Goal: Task Accomplishment & Management: Manage account settings

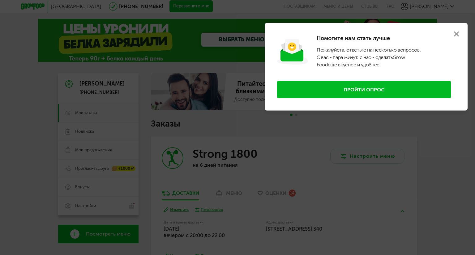
click at [457, 32] on use at bounding box center [456, 34] width 5 height 5
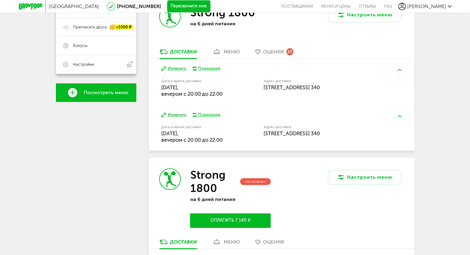
scroll to position [135, 0]
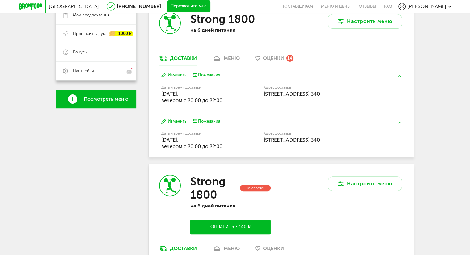
click at [176, 75] on button "Изменить" at bounding box center [173, 75] width 25 height 6
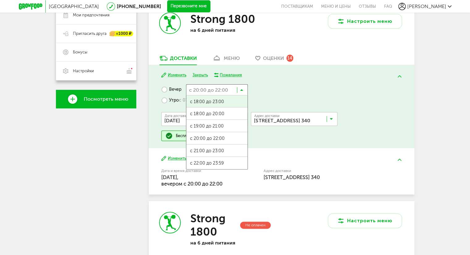
click at [237, 88] on input "Search for option" at bounding box center [217, 89] width 62 height 11
click at [214, 114] on span "с 18:00 до 20:00" at bounding box center [216, 114] width 61 height 13
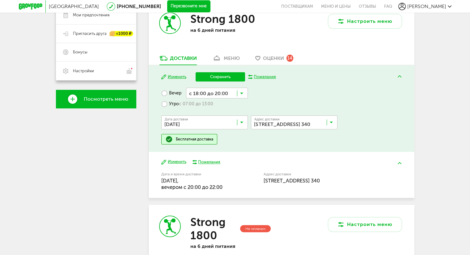
click at [164, 105] on label "Утро с 07:00 до 13:00" at bounding box center [187, 104] width 52 height 11
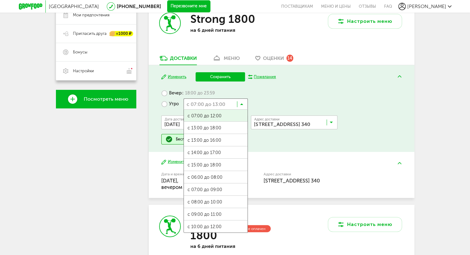
click at [205, 99] on input "Search for option" at bounding box center [216, 104] width 64 height 11
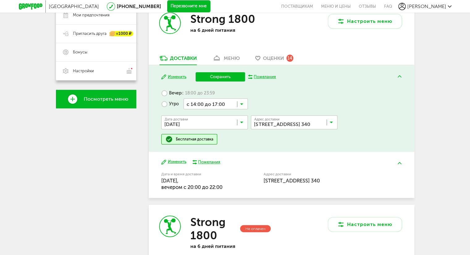
click at [211, 156] on span "с 14:00 до 17:00" at bounding box center [216, 153] width 64 height 13
click at [218, 77] on button "Сохранить" at bounding box center [220, 76] width 49 height 9
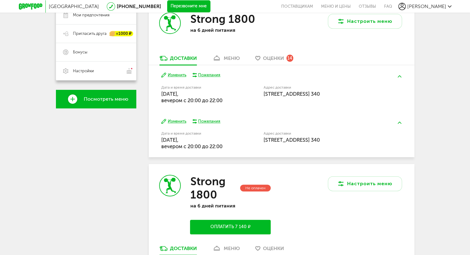
click at [181, 77] on button "Изменить" at bounding box center [173, 75] width 25 height 6
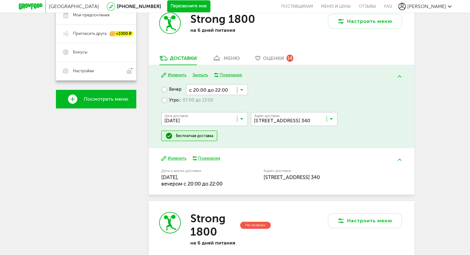
click at [177, 102] on label "Утро с 07:00 до 13:00" at bounding box center [187, 100] width 52 height 11
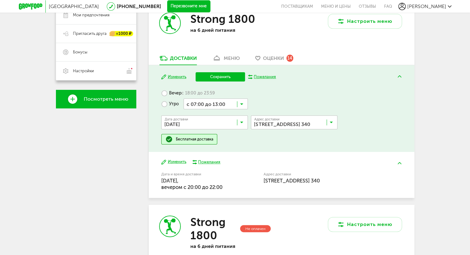
click at [210, 123] on input "Search for option" at bounding box center [206, 124] width 87 height 11
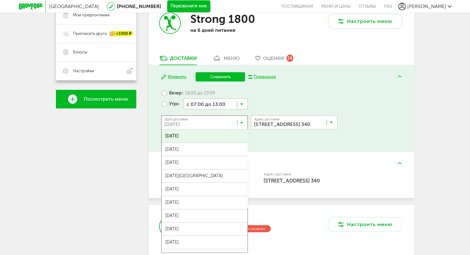
click at [169, 92] on label "Вечер с 18:00 до 23:59" at bounding box center [187, 93] width 53 height 11
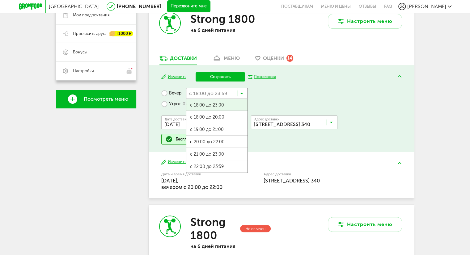
click at [225, 90] on input "Search for option" at bounding box center [217, 93] width 62 height 11
click at [219, 116] on span "с 18:00 до 20:00" at bounding box center [216, 117] width 61 height 13
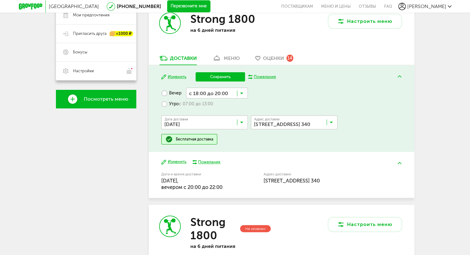
click at [217, 123] on input "Search for option" at bounding box center [206, 124] width 87 height 11
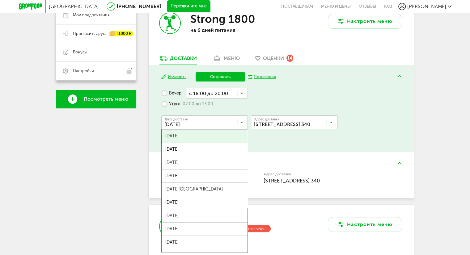
click at [223, 138] on span "[DATE]" at bounding box center [205, 136] width 86 height 13
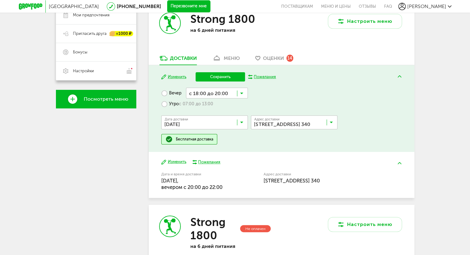
click at [210, 76] on button "Сохранить" at bounding box center [220, 76] width 49 height 9
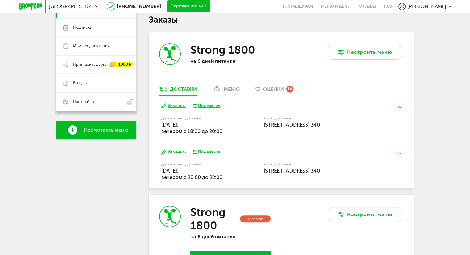
scroll to position [103, 0]
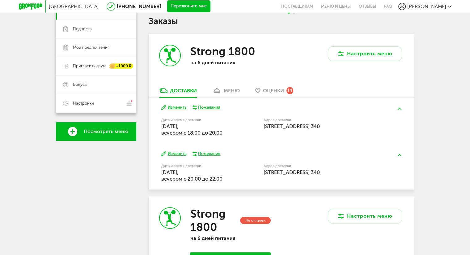
click at [234, 98] on div "[DATE] Изменить Пожелания Дата и время доставки [DATE], вечером c 18:00 до 20:0…" at bounding box center [282, 121] width 266 height 46
click at [231, 94] on link "меню" at bounding box center [226, 93] width 34 height 10
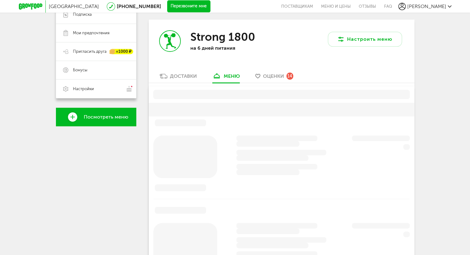
scroll to position [121, 0]
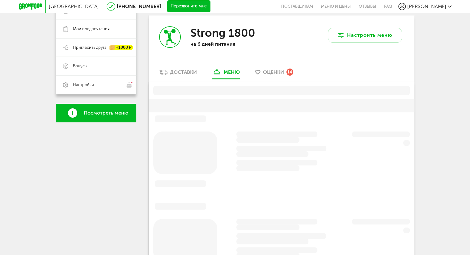
click at [264, 72] on span "Оценки" at bounding box center [273, 72] width 21 height 6
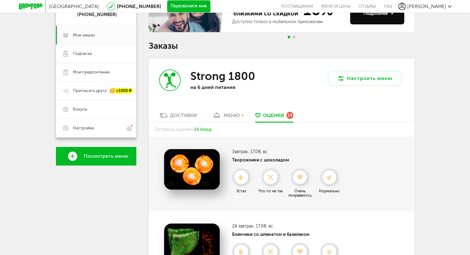
scroll to position [76, 0]
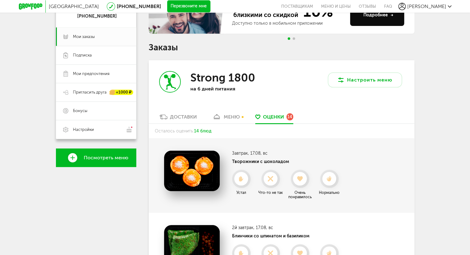
click at [229, 118] on div "меню" at bounding box center [232, 117] width 16 height 6
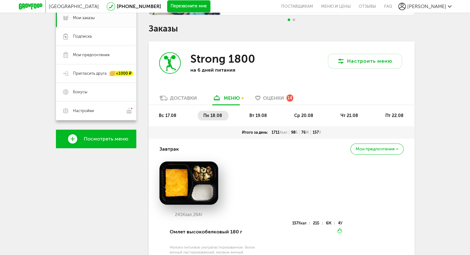
scroll to position [121, 0]
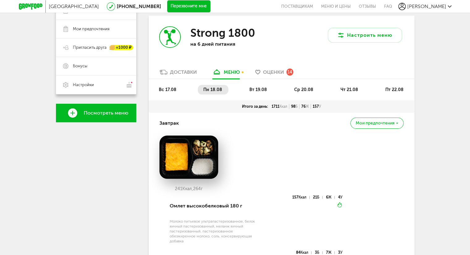
click at [254, 94] on li "вт 19.08" at bounding box center [258, 90] width 29 height 10
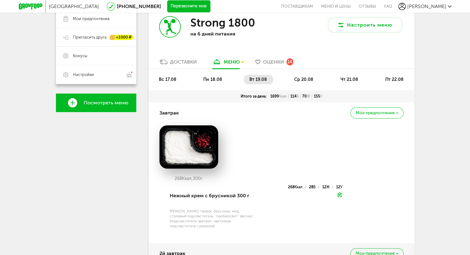
scroll to position [90, 0]
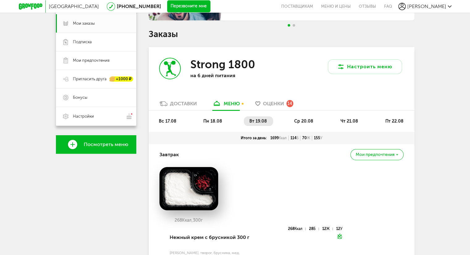
click at [307, 120] on span "ср 20.08" at bounding box center [303, 121] width 19 height 5
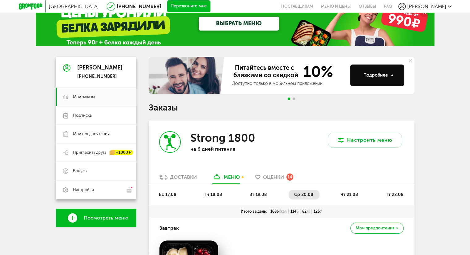
scroll to position [5, 0]
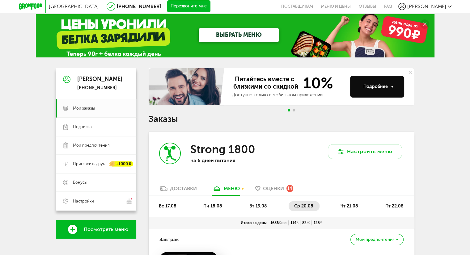
click at [355, 202] on li "чт 21.08" at bounding box center [349, 207] width 29 height 10
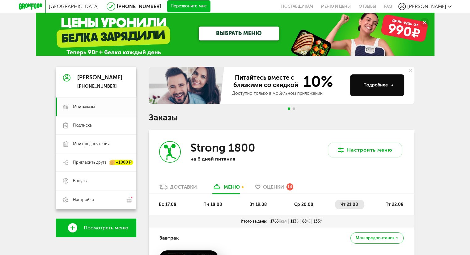
scroll to position [0, 0]
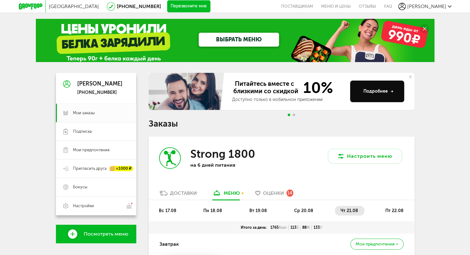
click at [393, 208] on li "пт 22.08" at bounding box center [395, 211] width 30 height 10
click at [356, 206] on div "вс 17.08 пн 18.08 вт 19.08 ср 20.08 чт 21.08 пт 22.08" at bounding box center [282, 210] width 266 height 21
click at [360, 210] on li "чт 21.08" at bounding box center [349, 211] width 29 height 10
click at [384, 205] on div "вс 17.08 пн 18.08 вт 19.08 ср 20.08 чт 21.08 пт 22.08" at bounding box center [282, 210] width 266 height 21
click at [385, 205] on div "вс 17.08 пн 18.08 вт 19.08 ср 20.08 чт 21.08 пт 22.08" at bounding box center [282, 210] width 266 height 21
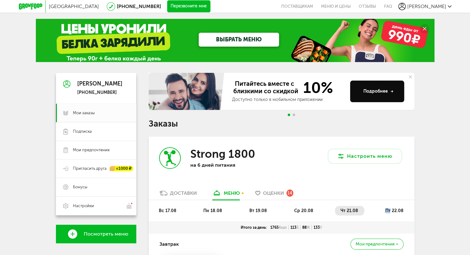
drag, startPoint x: 385, startPoint y: 205, endPoint x: 388, endPoint y: 207, distance: 3.6
click at [388, 207] on div "вс 17.08 пн 18.08 вт 19.08 ср 20.08 чт 21.08 пт 22.08" at bounding box center [282, 210] width 266 height 21
click at [388, 207] on li "пт 22.08" at bounding box center [395, 211] width 30 height 10
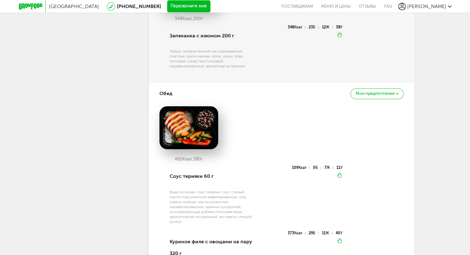
scroll to position [531, 0]
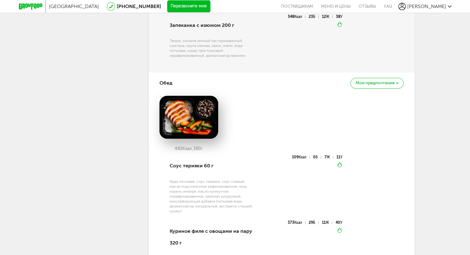
click at [458, 129] on div "Москва [PHONE_NUMBER] Перезвоните мне поставщикам Меню и цены Отзывы FAQ [PERSO…" at bounding box center [235, 124] width 470 height 1311
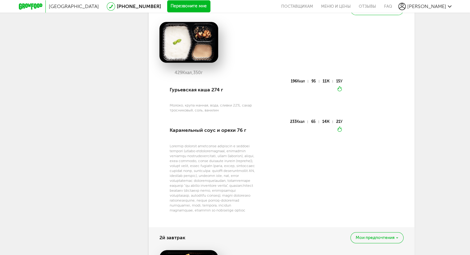
scroll to position [198, 0]
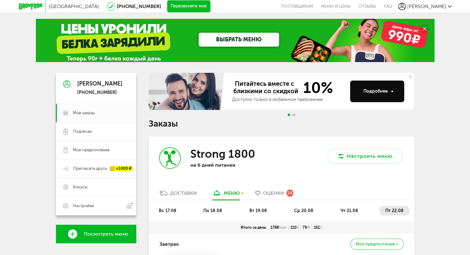
click at [294, 114] on span "Go to slide 2" at bounding box center [294, 115] width 2 height 2
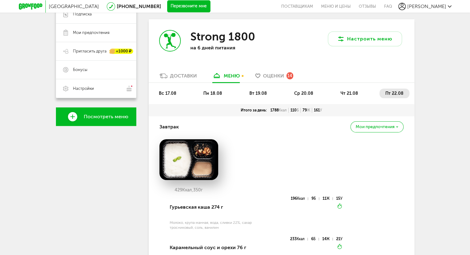
scroll to position [120, 0]
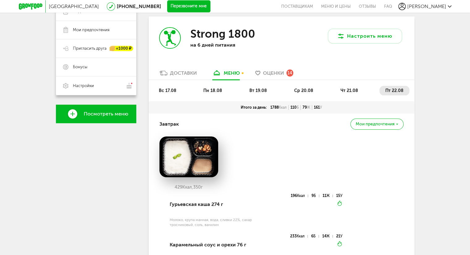
click at [179, 72] on div "Доставки" at bounding box center [183, 73] width 27 height 6
